Goal: Task Accomplishment & Management: Use online tool/utility

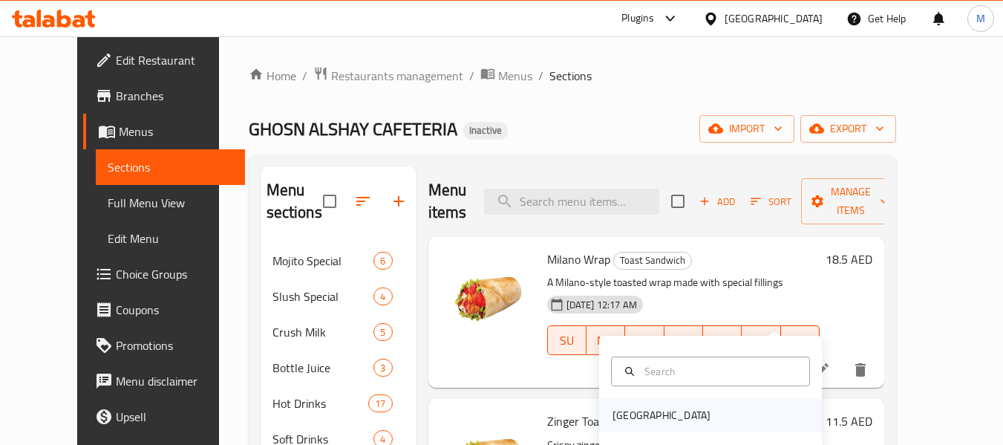
scroll to position [297, 0]
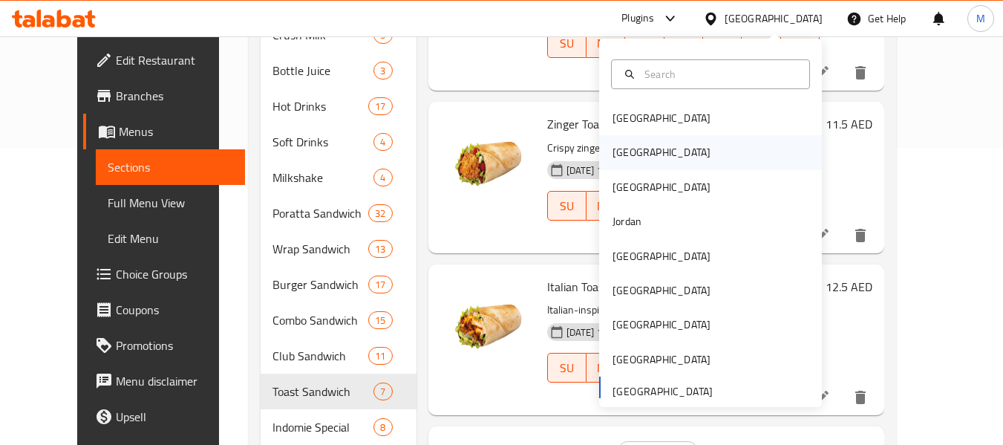
click at [637, 149] on div "[GEOGRAPHIC_DATA]" at bounding box center [662, 152] width 122 height 34
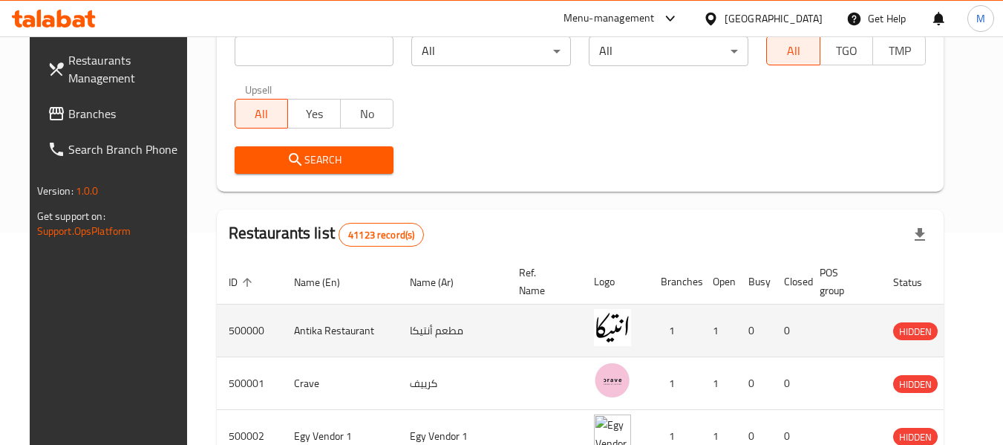
scroll to position [149, 0]
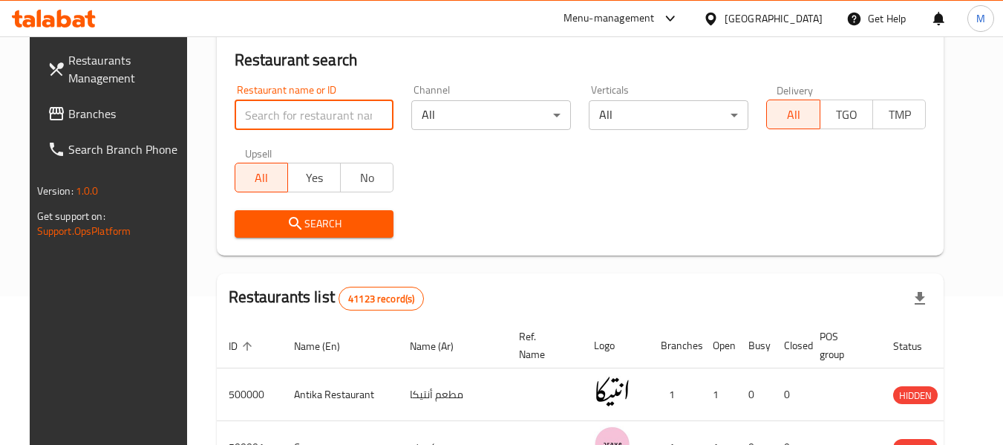
click at [316, 116] on input "search" at bounding box center [315, 115] width 160 height 30
paste input "777843"
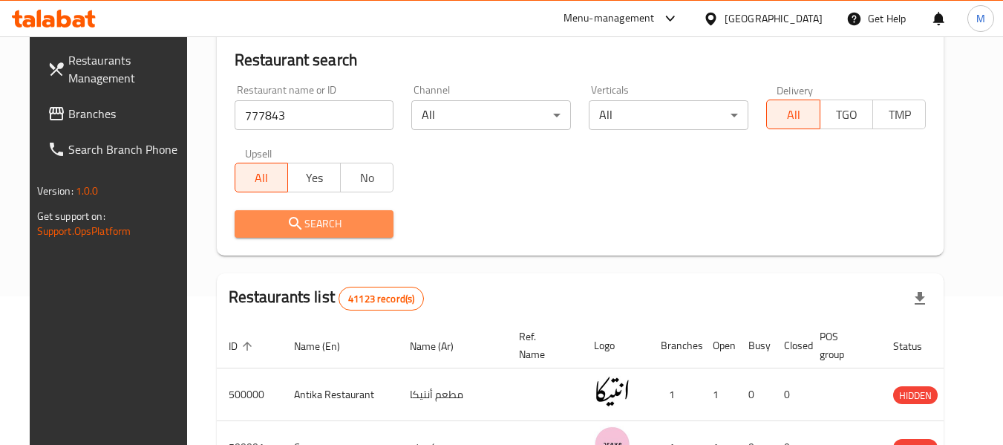
click at [310, 223] on span "Search" at bounding box center [315, 224] width 136 height 19
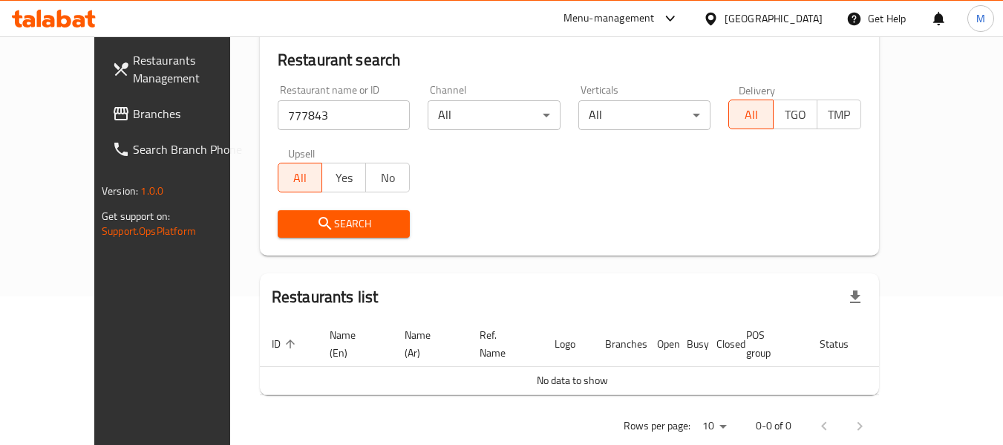
click at [324, 116] on input "777843" at bounding box center [344, 115] width 133 height 30
paste input "04413"
type input "704413"
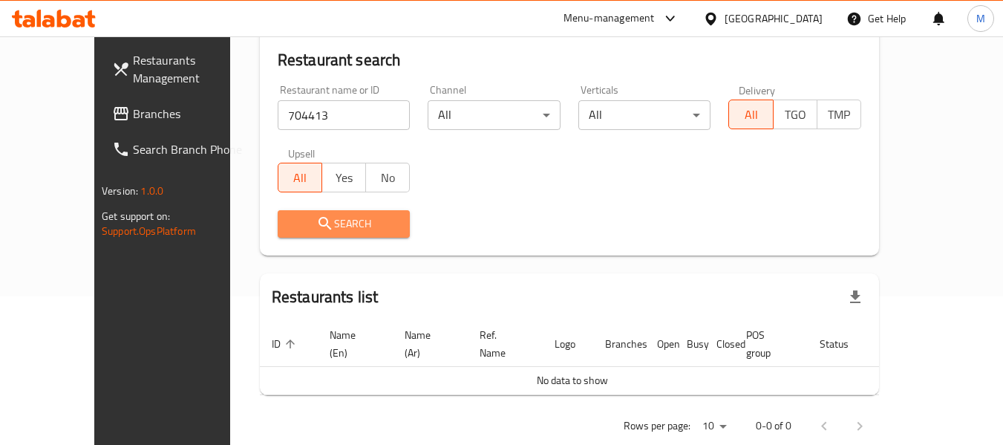
click at [327, 232] on span "Search" at bounding box center [344, 224] width 109 height 19
click at [327, 232] on div at bounding box center [501, 222] width 1003 height 445
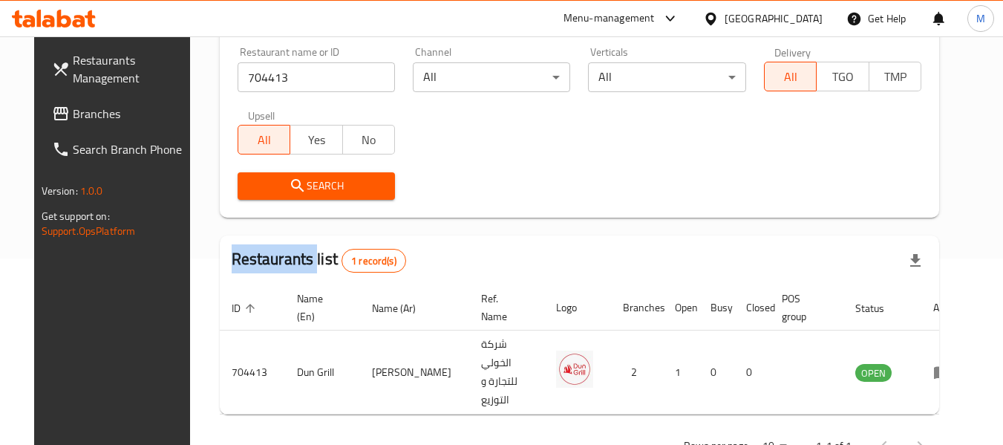
scroll to position [205, 0]
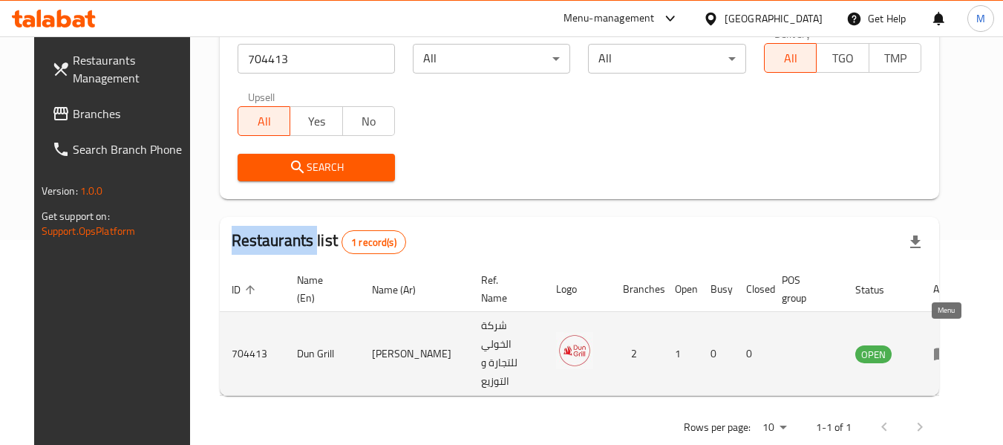
click at [948, 345] on icon "enhanced table" at bounding box center [942, 354] width 18 height 18
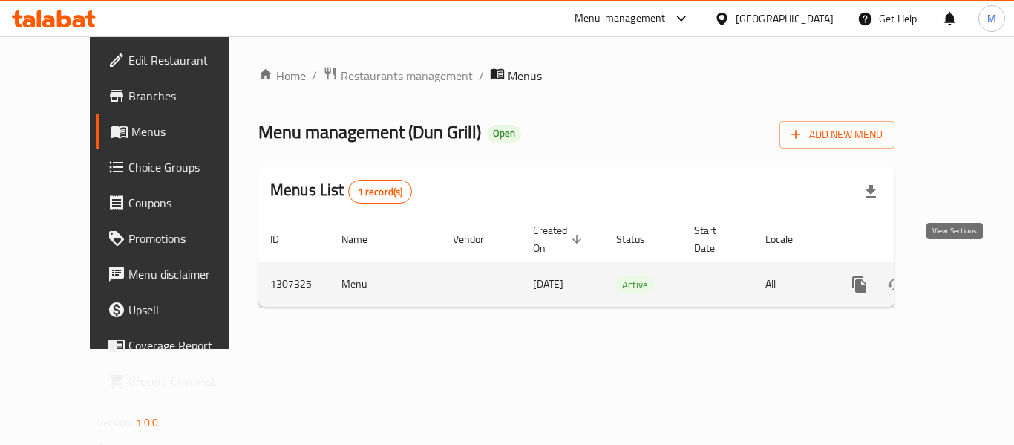
click at [958, 276] on icon "enhanced table" at bounding box center [967, 285] width 18 height 18
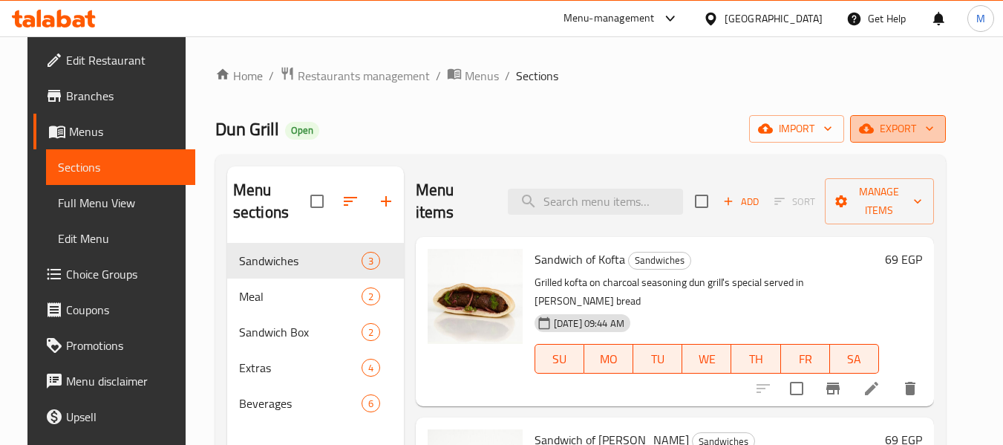
click at [909, 121] on span "export" at bounding box center [898, 129] width 72 height 19
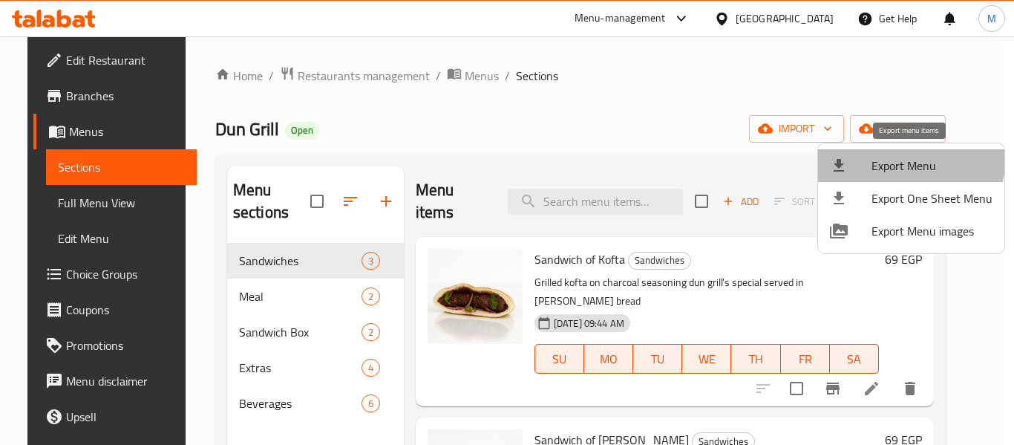
click at [895, 157] on span "Export Menu" at bounding box center [932, 166] width 121 height 18
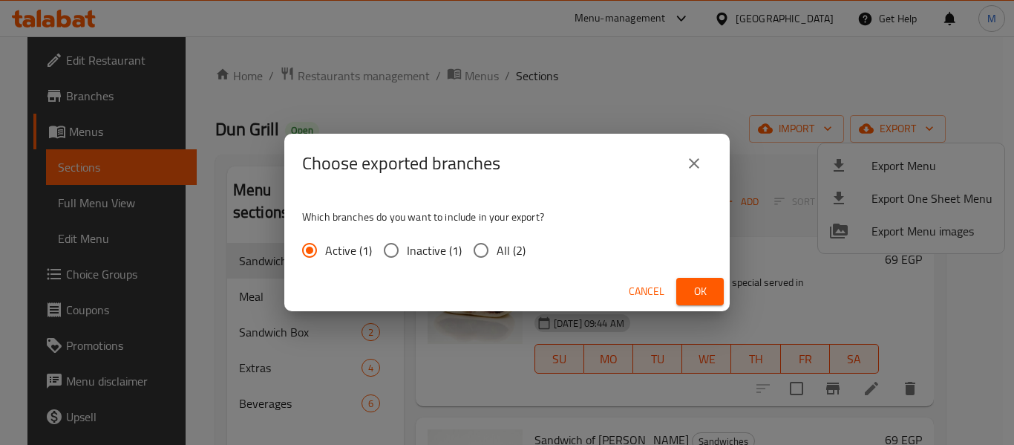
click at [499, 238] on label "All (2)" at bounding box center [496, 250] width 60 height 31
click at [497, 238] on input "All (2)" at bounding box center [481, 250] width 31 height 31
radio input "true"
click at [691, 288] on span "Ok" at bounding box center [700, 291] width 24 height 19
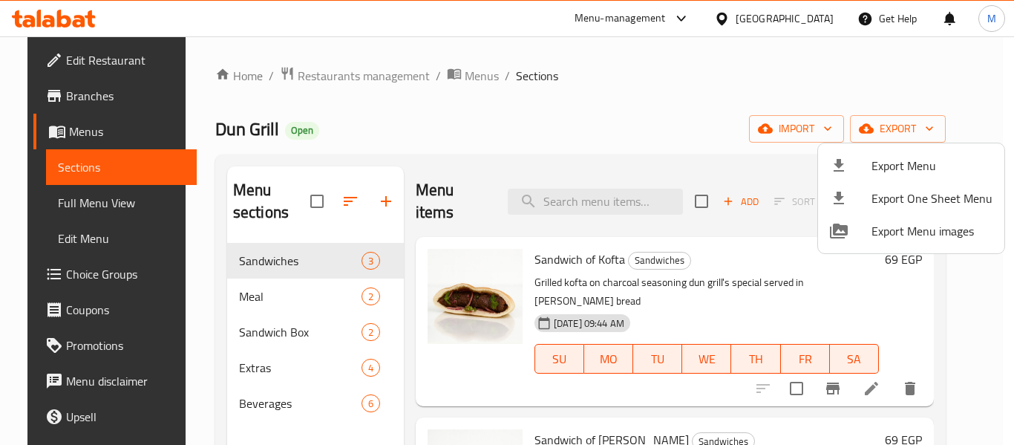
click at [77, 54] on div at bounding box center [507, 222] width 1014 height 445
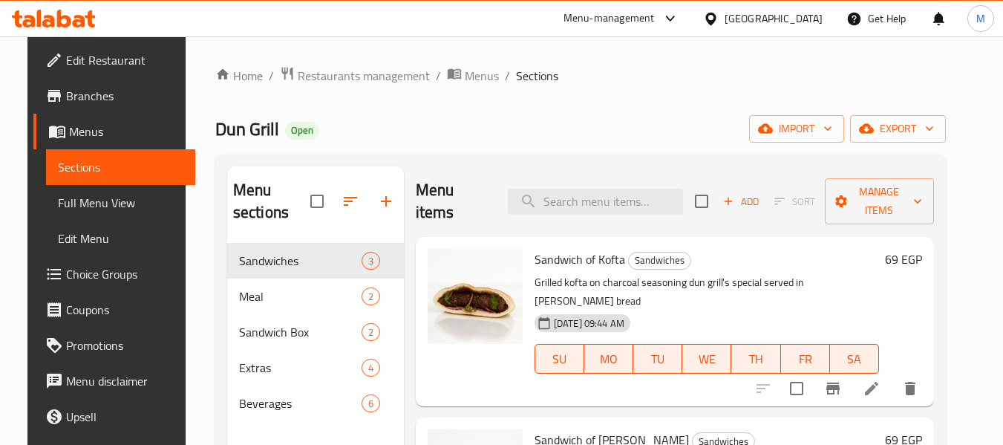
click at [80, 57] on span "Edit Restaurant" at bounding box center [124, 60] width 117 height 18
